Goal: Check status: Check status

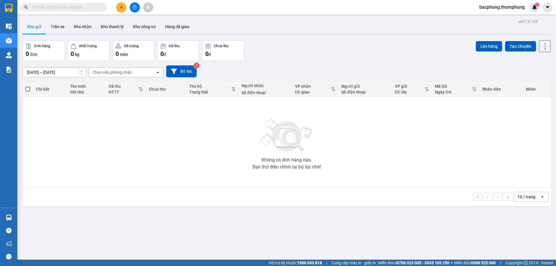
click at [134, 6] on icon "file-add" at bounding box center [135, 7] width 4 height 4
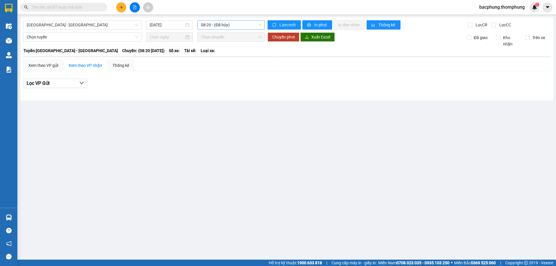
click at [211, 25] on span "08:20 - (Đã hủy)" at bounding box center [231, 25] width 60 height 9
click at [209, 56] on div "10:00" at bounding box center [223, 55] width 45 height 6
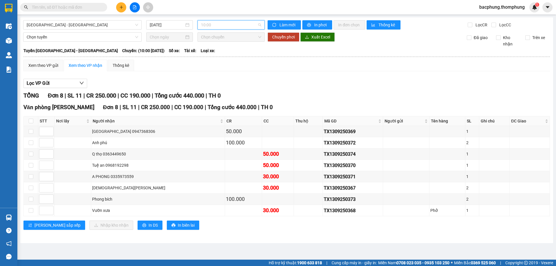
click at [239, 23] on span "10:00" at bounding box center [231, 25] width 60 height 9
click at [221, 65] on div "12:00" at bounding box center [223, 64] width 45 height 6
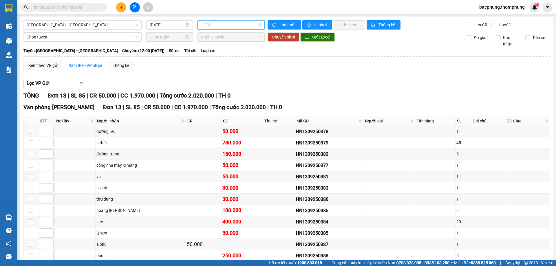
click at [223, 24] on span "12:00" at bounding box center [231, 25] width 60 height 9
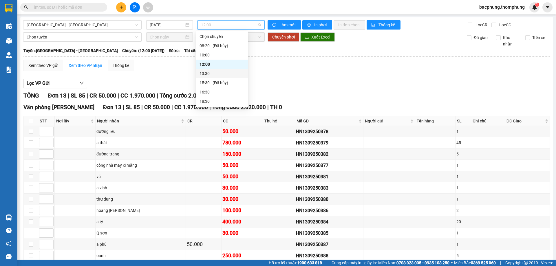
click at [210, 72] on div "13:30" at bounding box center [221, 73] width 45 height 6
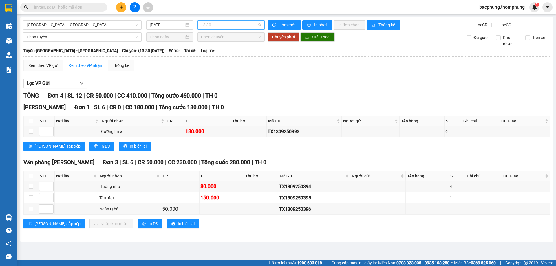
click at [223, 25] on span "13:30" at bounding box center [231, 25] width 60 height 9
drag, startPoint x: 210, startPoint y: 67, endPoint x: 212, endPoint y: 41, distance: 26.1
click at [210, 67] on div "12:00" at bounding box center [223, 64] width 45 height 6
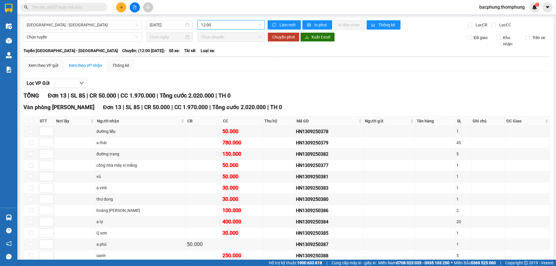
click at [215, 23] on span "12:00" at bounding box center [231, 25] width 60 height 9
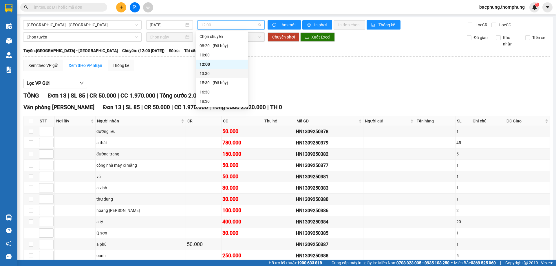
click at [202, 72] on div "13:30" at bounding box center [221, 73] width 45 height 6
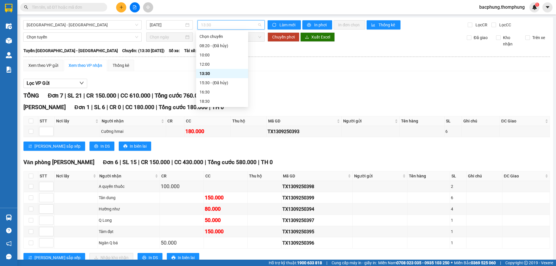
click at [231, 22] on span "13:30" at bounding box center [231, 25] width 60 height 9
click at [211, 67] on div "12:00" at bounding box center [221, 64] width 45 height 6
